Goal: Task Accomplishment & Management: Manage account settings

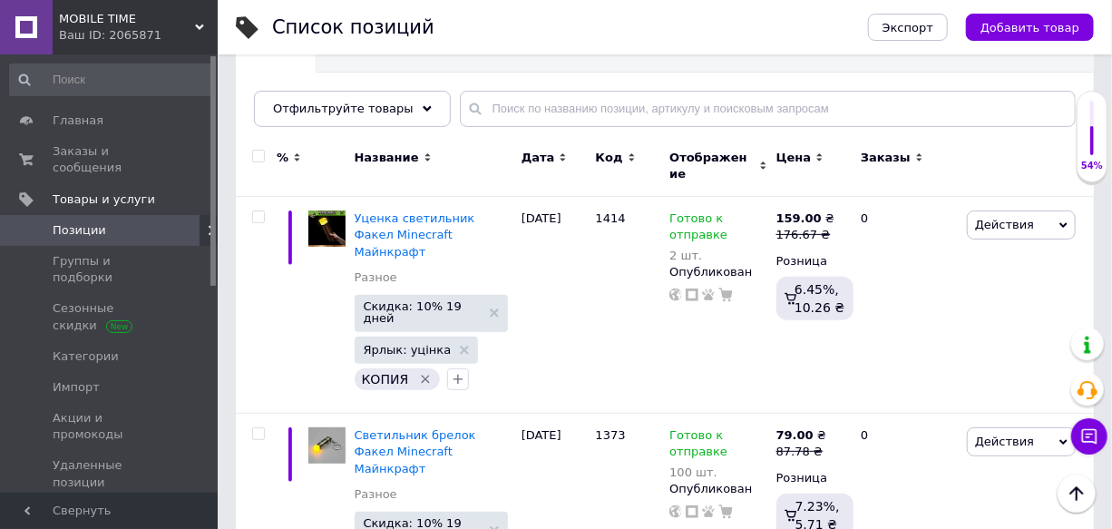
scroll to position [164, 0]
click at [84, 123] on span "Главная" at bounding box center [78, 121] width 51 height 16
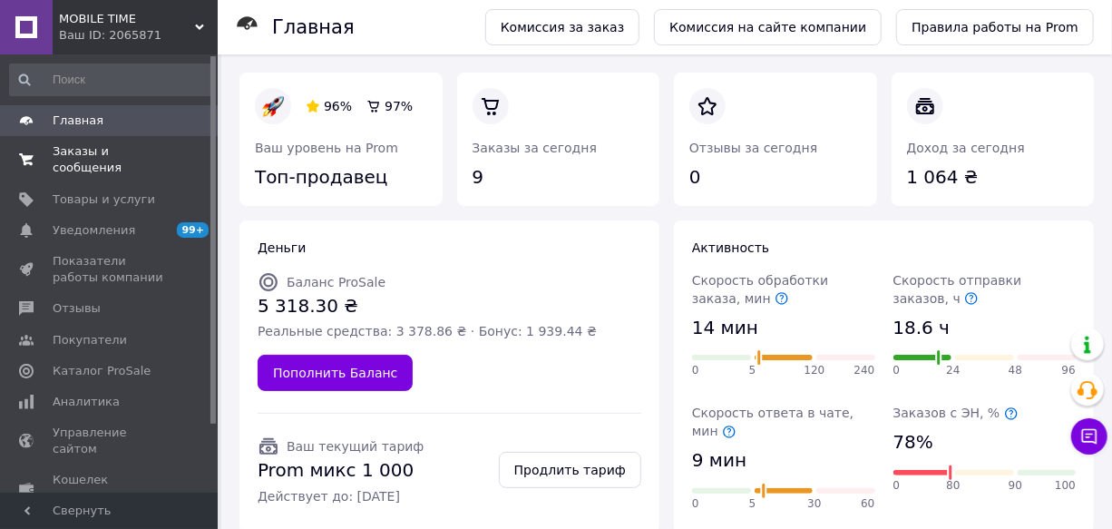
click at [90, 154] on span "Заказы и сообщения" at bounding box center [110, 159] width 115 height 33
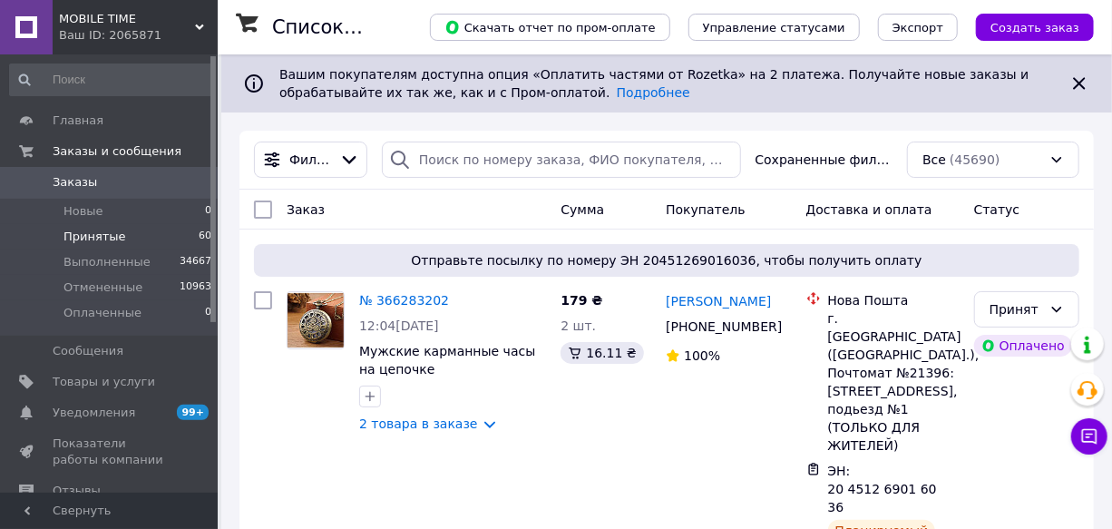
click at [77, 236] on span "Принятые" at bounding box center [95, 237] width 63 height 16
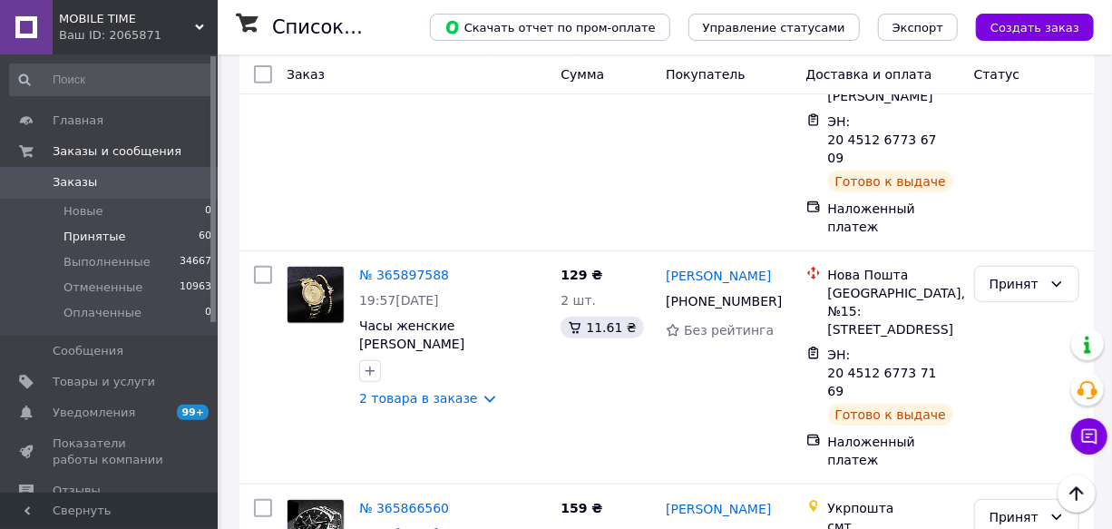
scroll to position [9483, 0]
click at [1011, 278] on li "Выполнен" at bounding box center [1026, 279] width 103 height 33
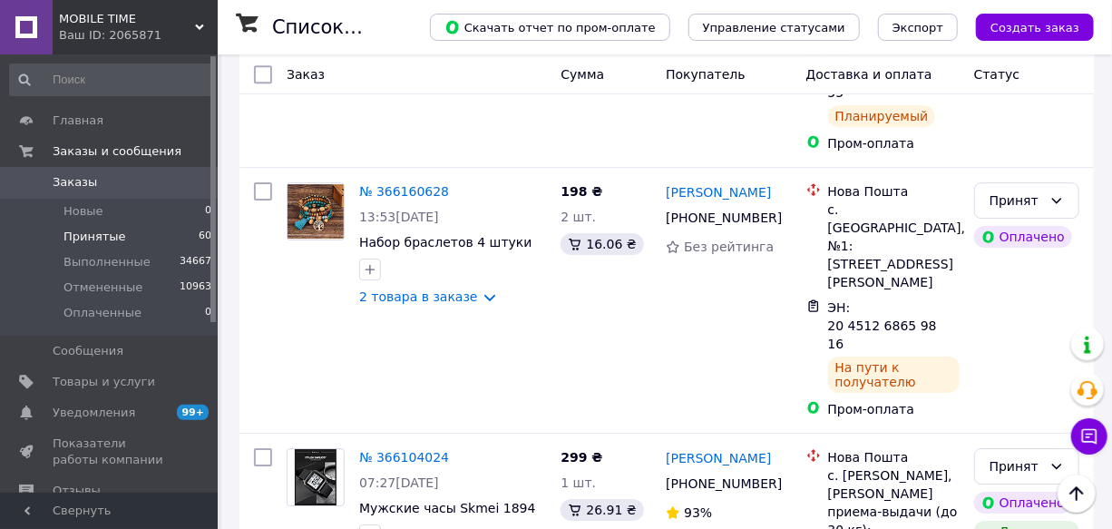
scroll to position [5442, 0]
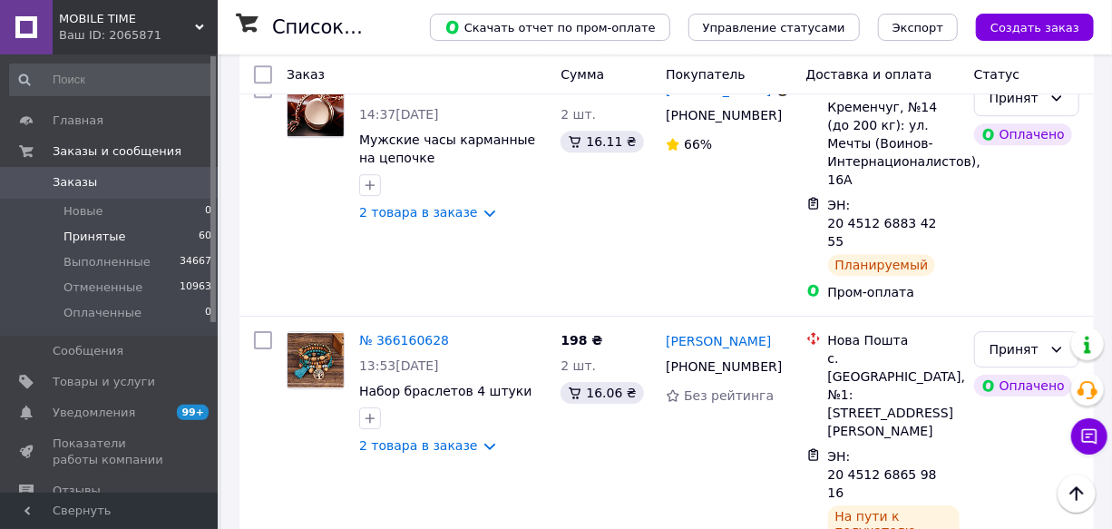
click at [1021, 299] on li "Выполнен" at bounding box center [1026, 293] width 103 height 33
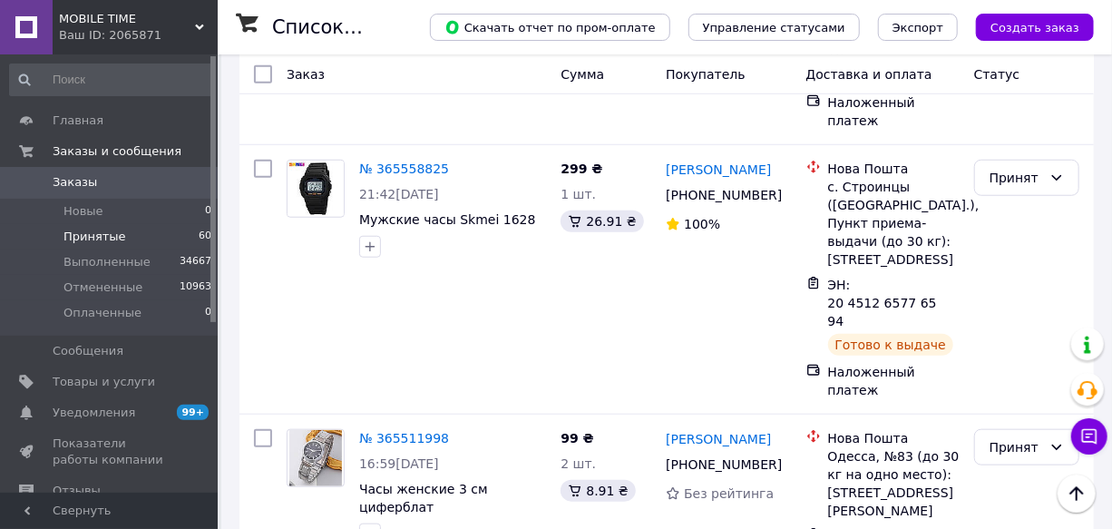
scroll to position [13100, 0]
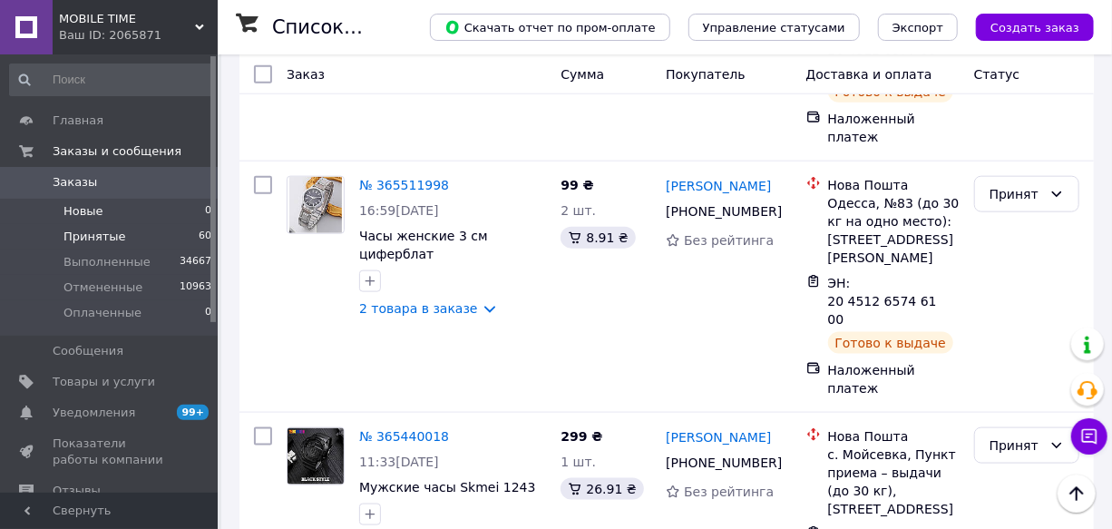
click at [74, 212] on span "Новые" at bounding box center [84, 211] width 40 height 16
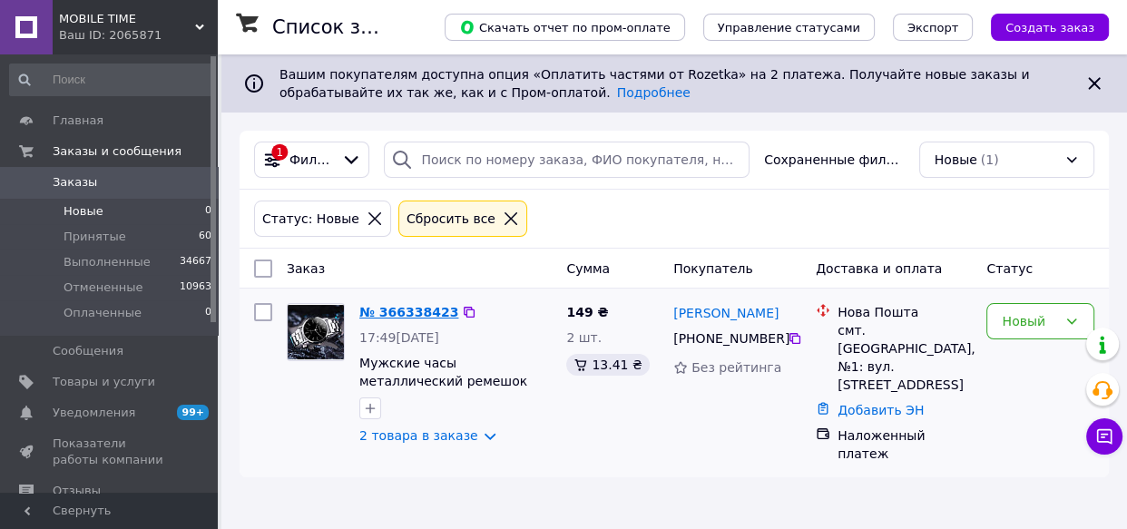
click at [396, 309] on link "№ 366338423" at bounding box center [408, 312] width 99 height 15
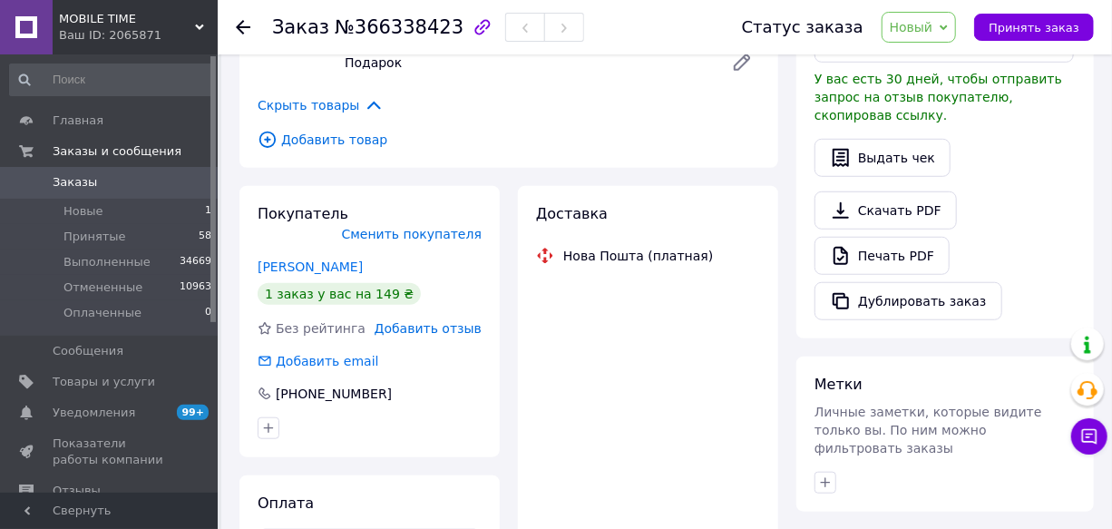
scroll to position [577, 0]
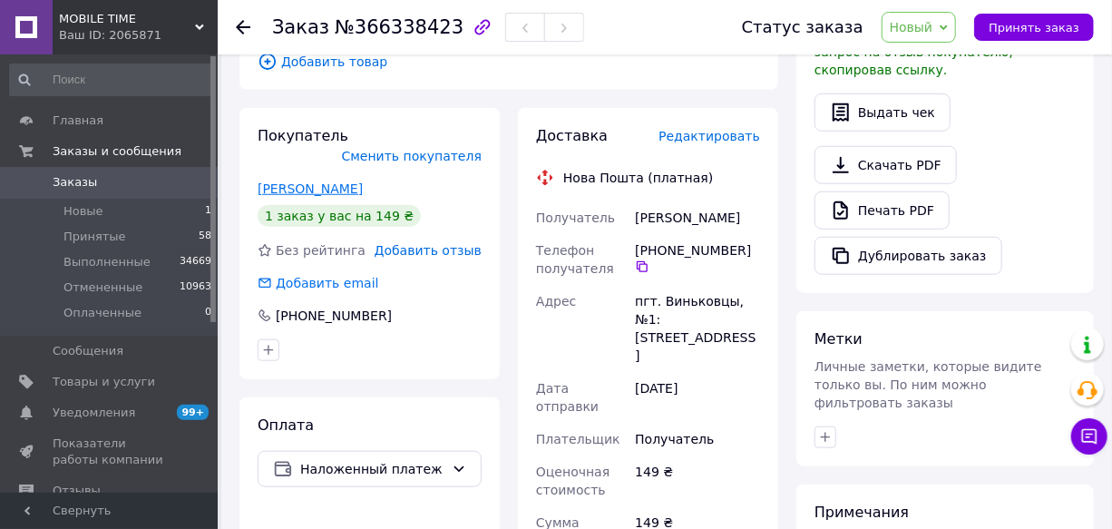
click at [319, 181] on link "[PERSON_NAME]" at bounding box center [310, 188] width 105 height 15
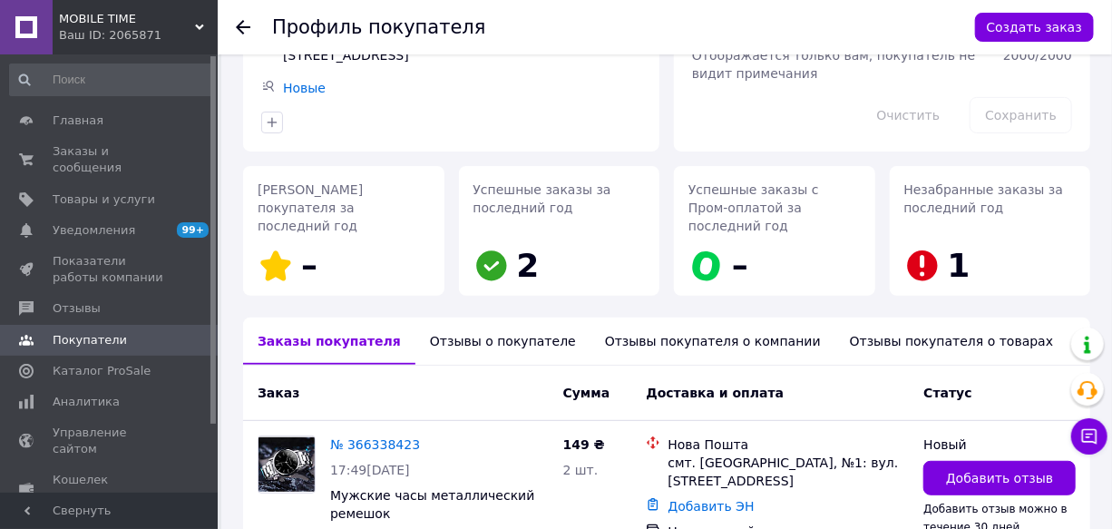
scroll to position [290, 0]
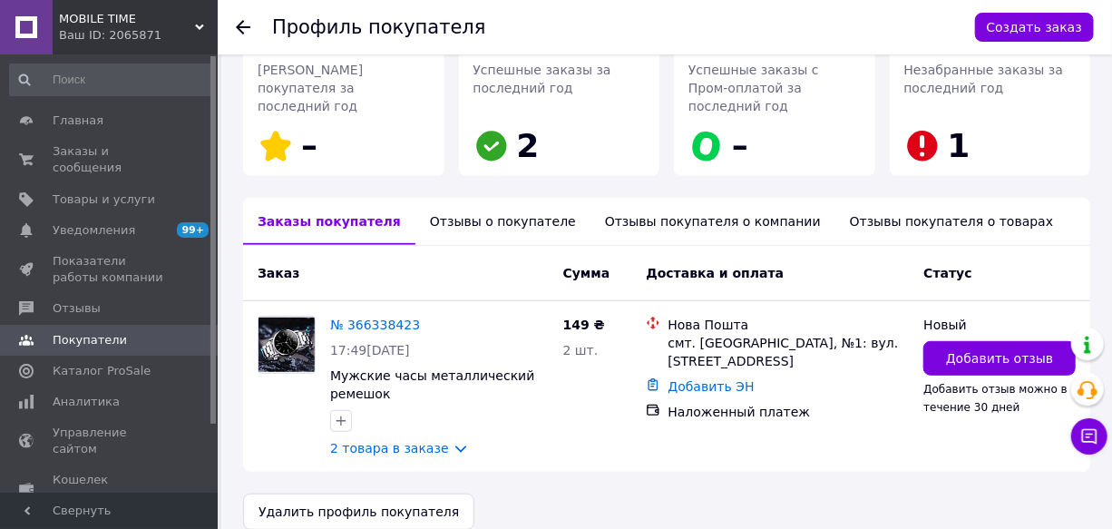
click at [481, 198] on div "Отзывы о покупателе" at bounding box center [503, 221] width 175 height 47
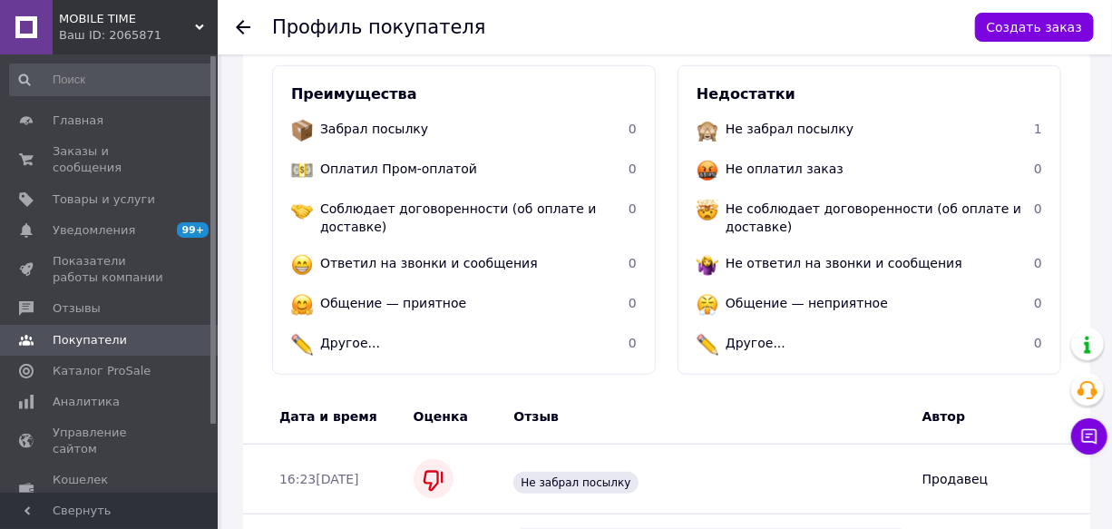
scroll to position [246, 0]
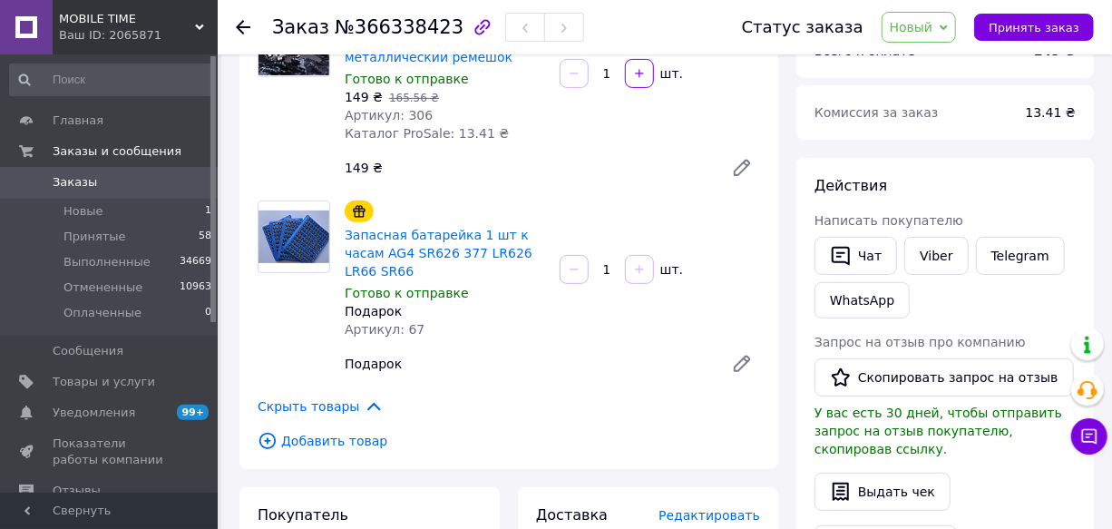
scroll to position [82, 0]
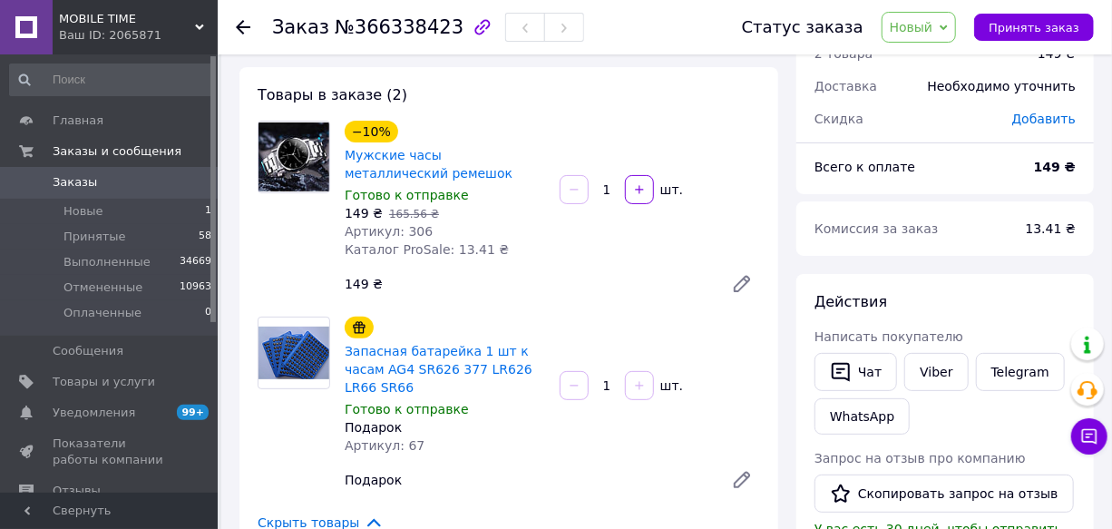
click at [934, 29] on span "Новый" at bounding box center [912, 27] width 44 height 15
click at [926, 65] on li "Принят" at bounding box center [931, 63] width 96 height 27
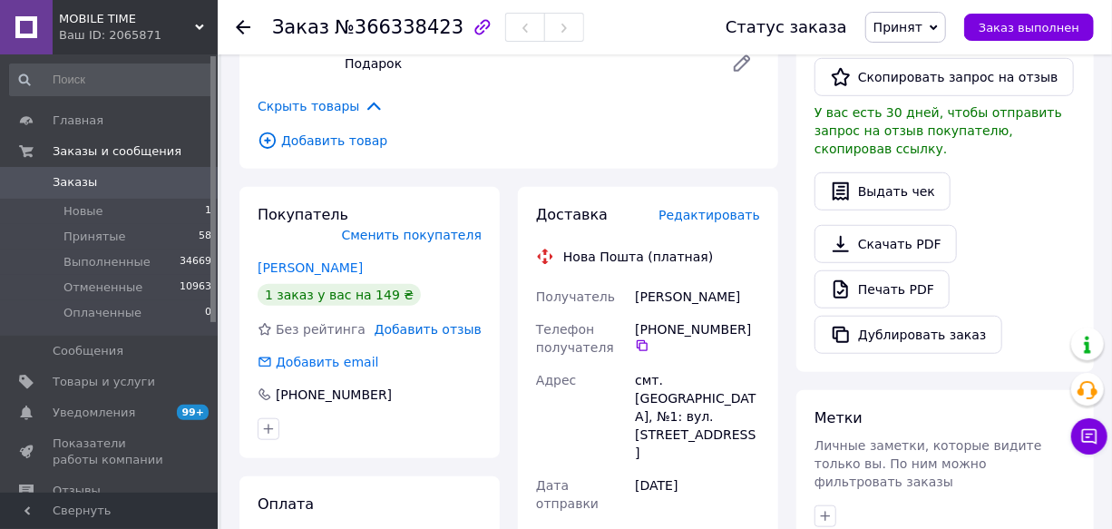
scroll to position [495, 0]
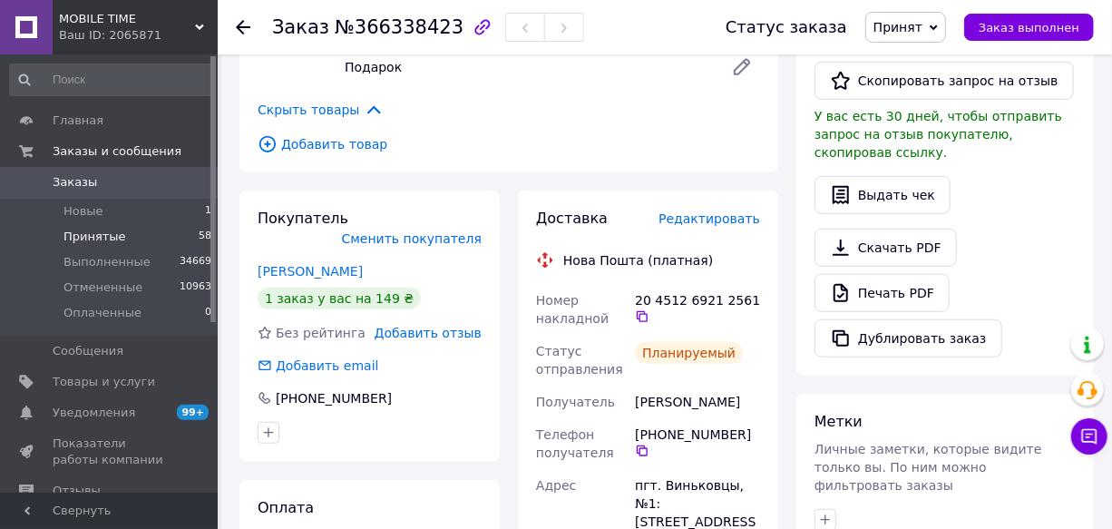
click at [94, 238] on span "Принятые" at bounding box center [95, 237] width 63 height 16
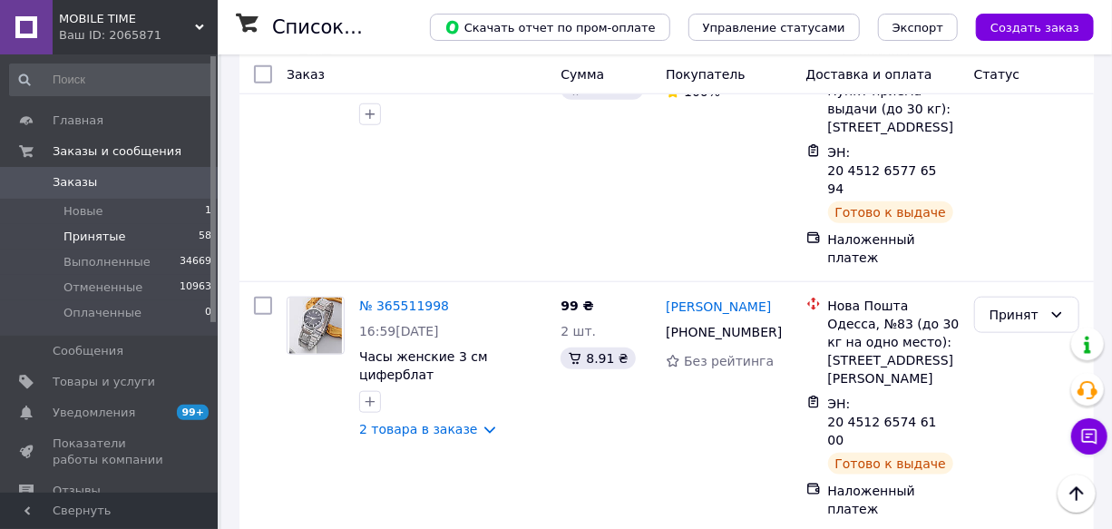
scroll to position [12899, 0]
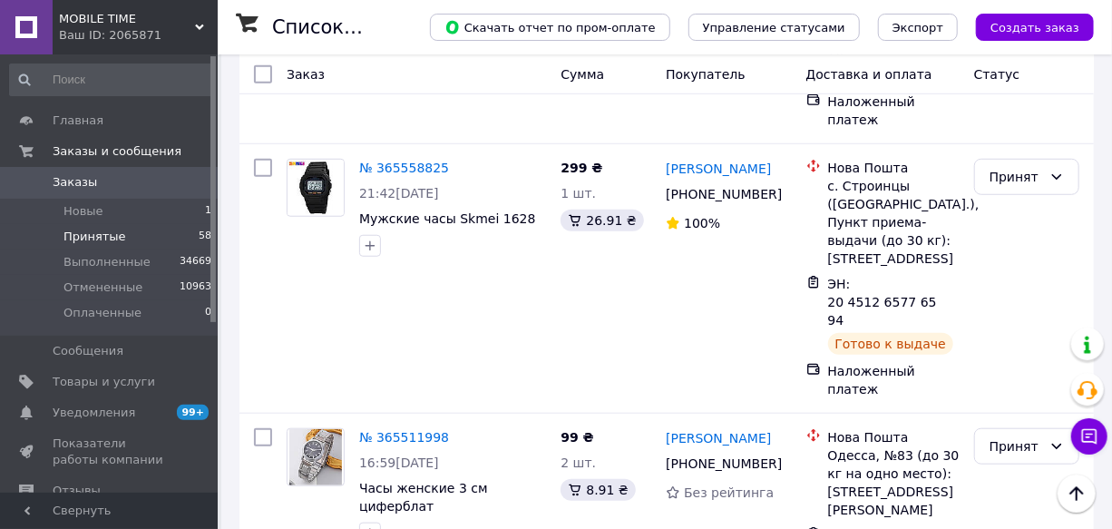
scroll to position [12734, 0]
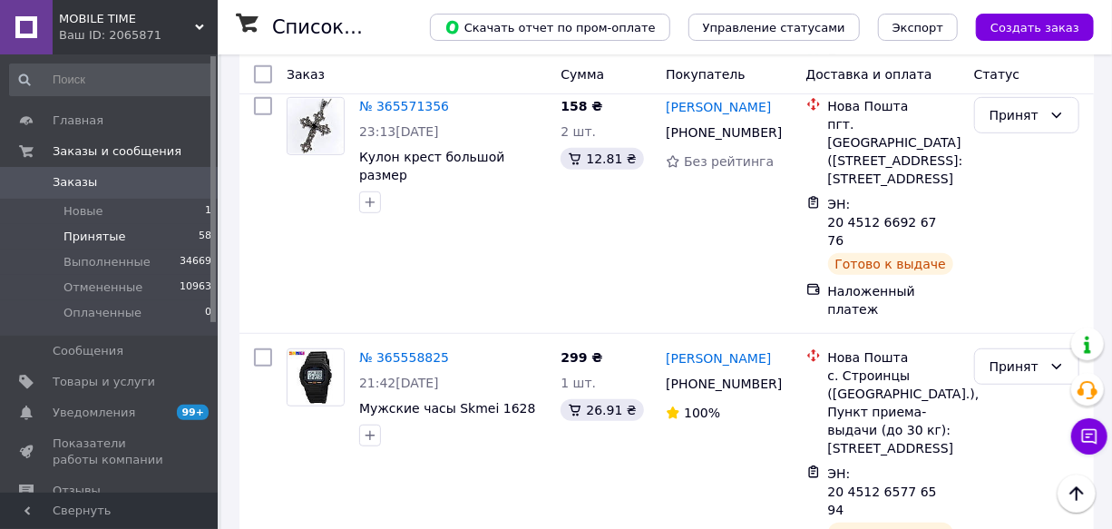
scroll to position [12569, 0]
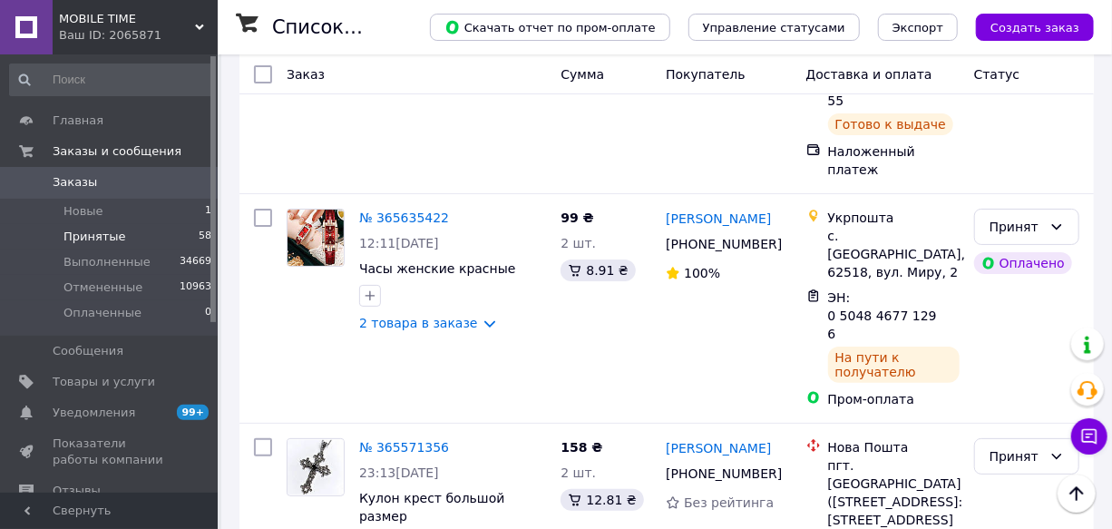
scroll to position [12239, 0]
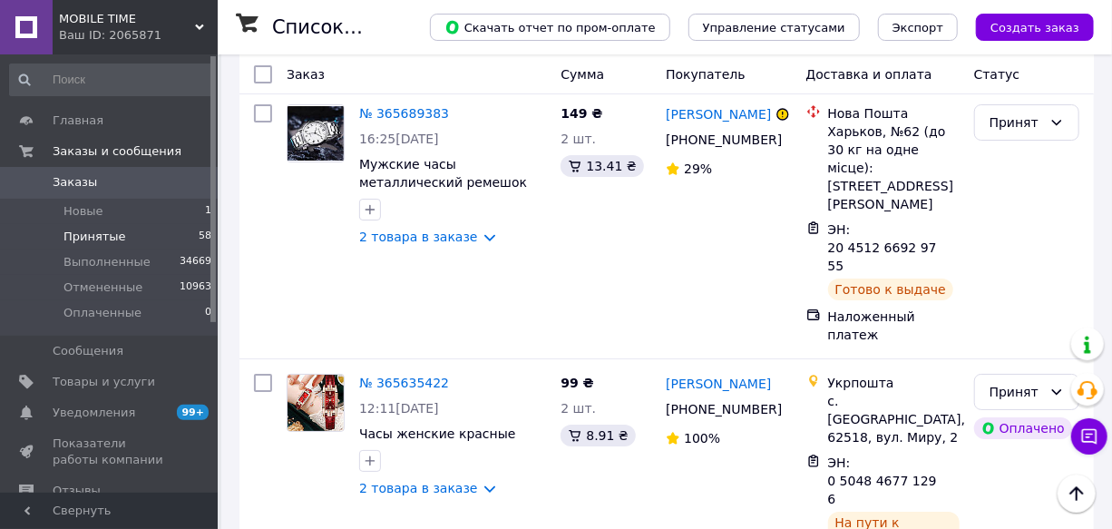
scroll to position [12074, 0]
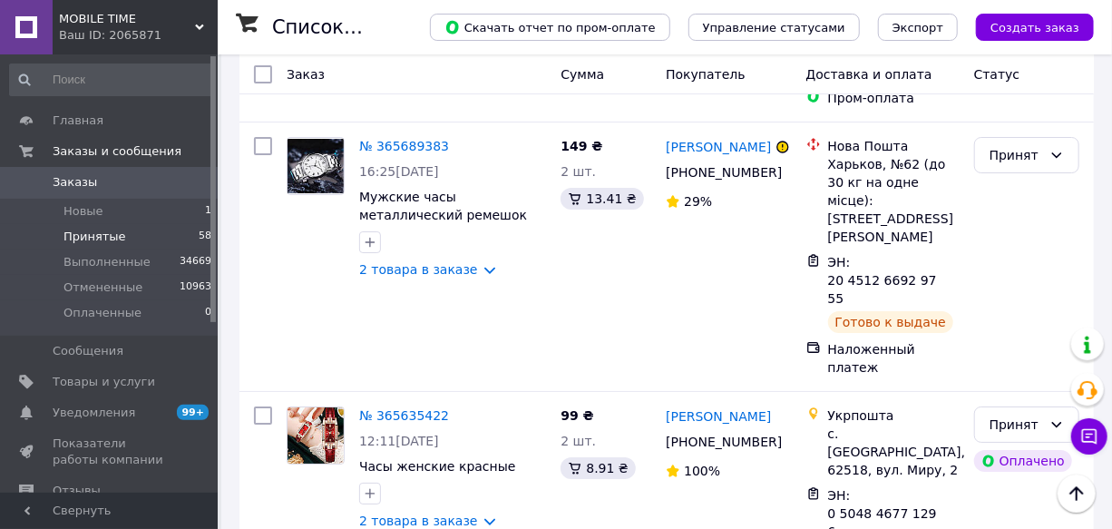
scroll to position [11992, 0]
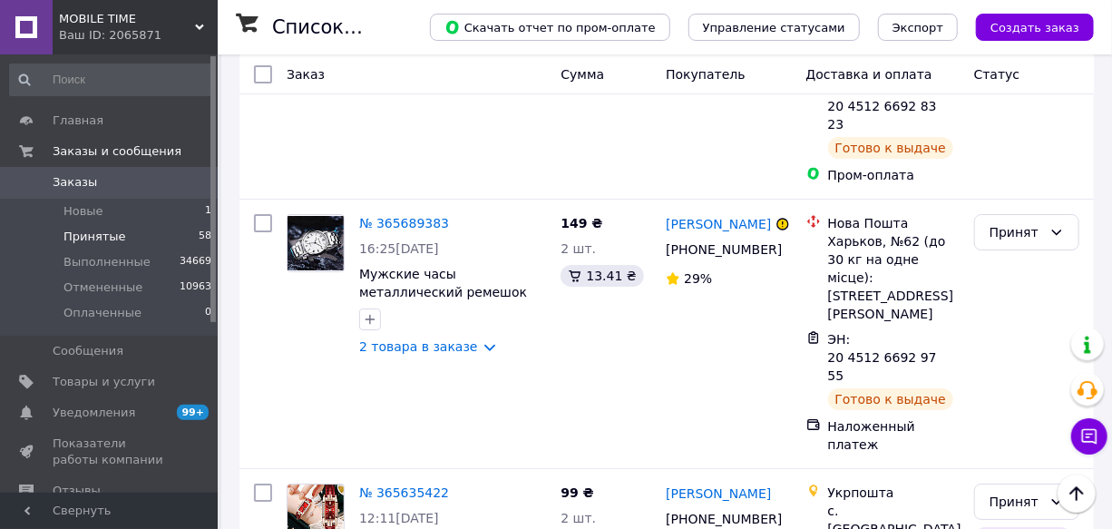
click at [1039, 201] on li "Выполнен" at bounding box center [1026, 205] width 103 height 33
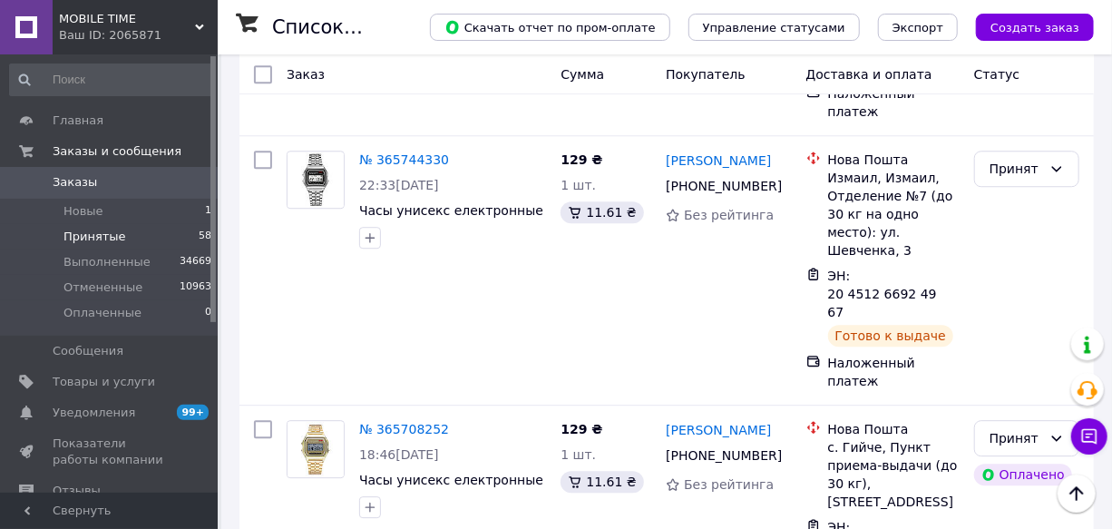
scroll to position [11744, 0]
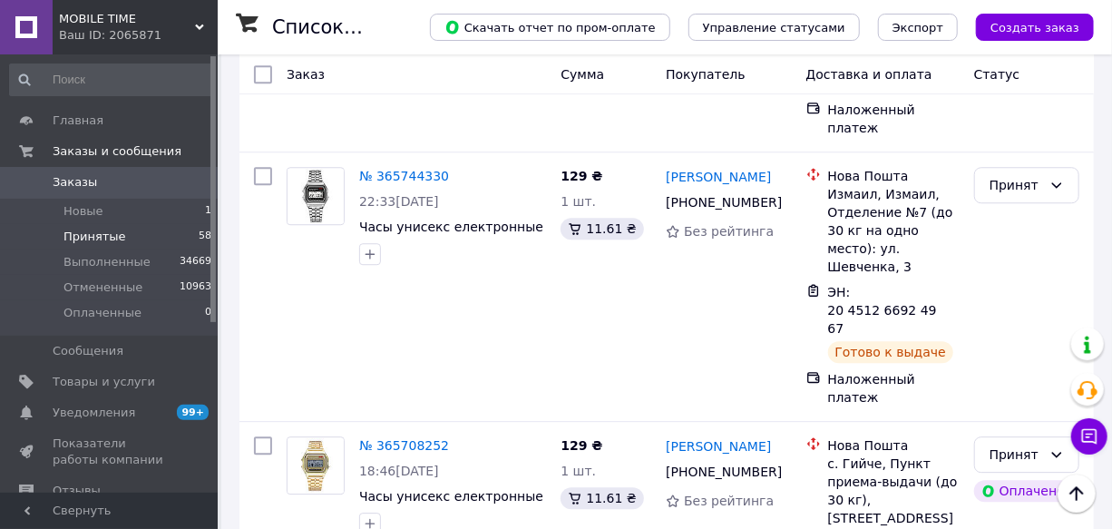
scroll to position [11332, 0]
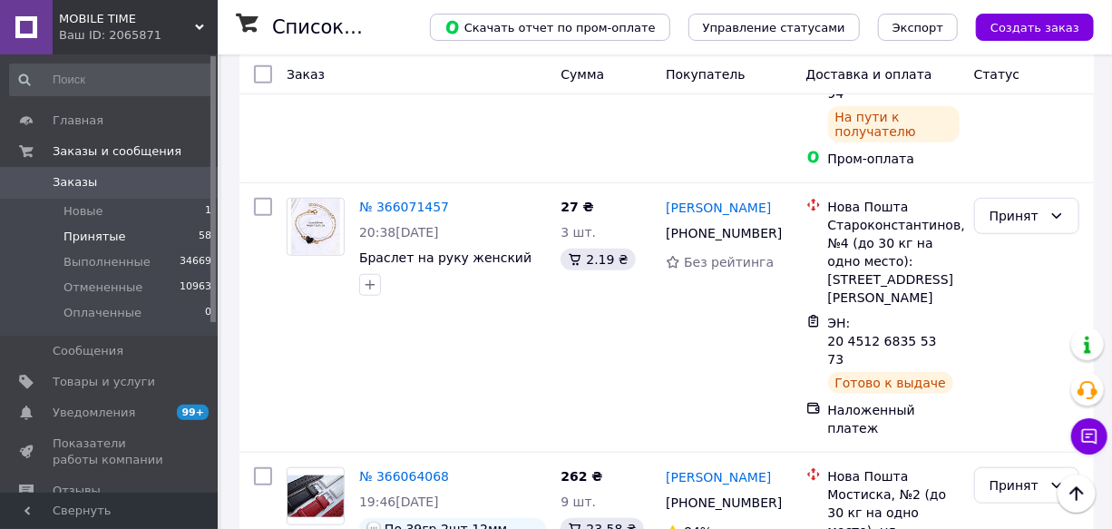
scroll to position [6382, 0]
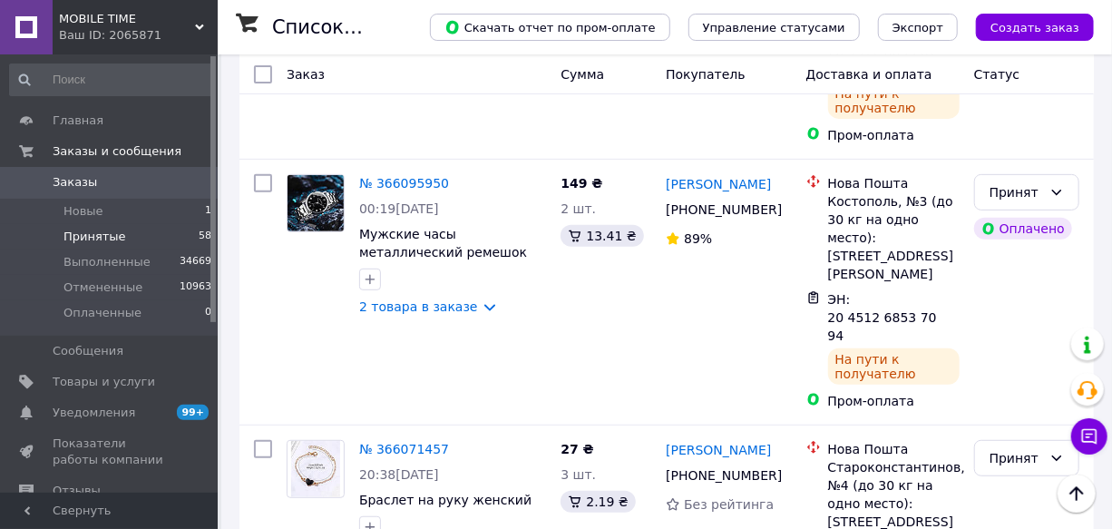
click at [1034, 185] on li "Выполнен" at bounding box center [1026, 191] width 103 height 33
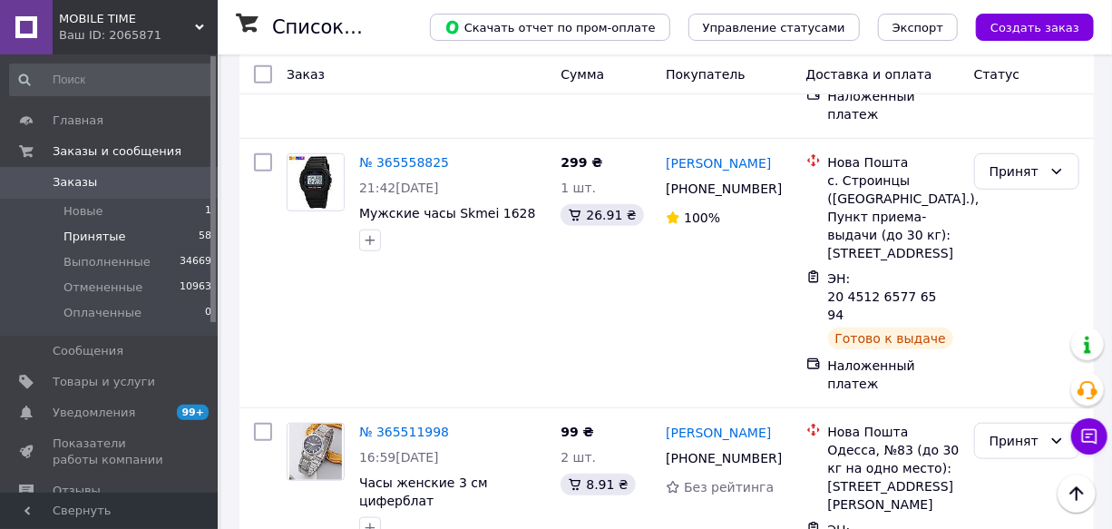
scroll to position [12885, 0]
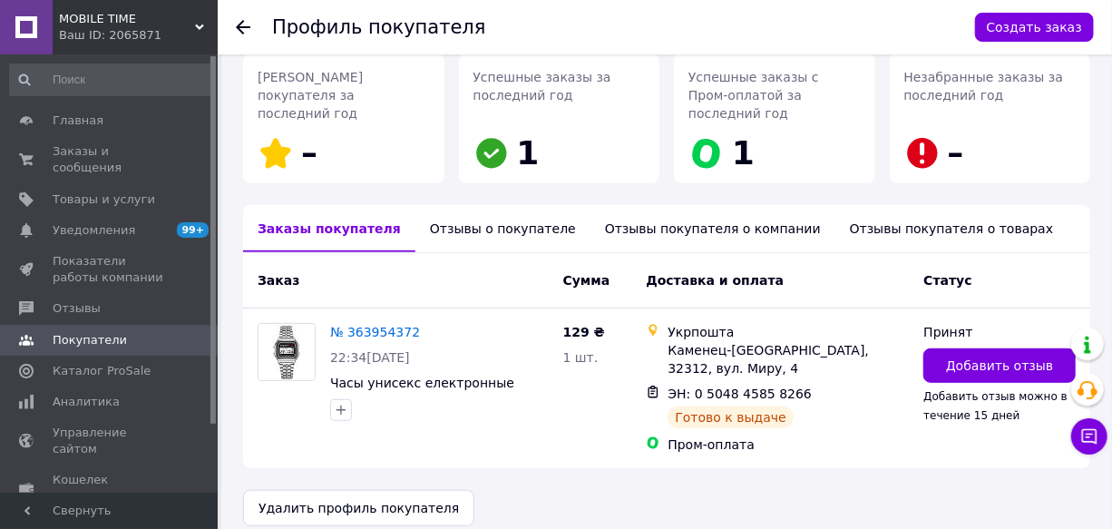
scroll to position [279, 0]
